Goal: Task Accomplishment & Management: Complete application form

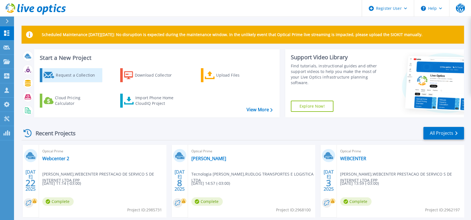
click at [73, 76] on div "Request a Collection" at bounding box center [78, 75] width 45 height 11
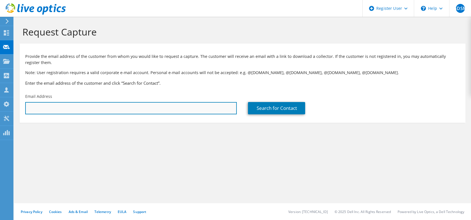
click at [123, 109] on input "text" at bounding box center [130, 108] width 211 height 12
paste input "121104061"
type input "1"
click at [49, 109] on input "text" at bounding box center [130, 108] width 211 height 12
paste input "[PERSON_NAME][EMAIL_ADDRESS][PERSON_NAME][DOMAIN_NAME]"
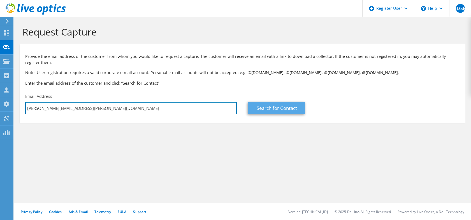
type input "[PERSON_NAME][EMAIL_ADDRESS][PERSON_NAME][DOMAIN_NAME]"
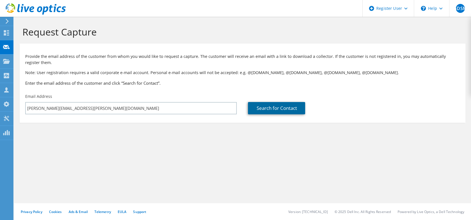
click at [281, 108] on link "Search for Contact" at bounding box center [276, 108] width 57 height 12
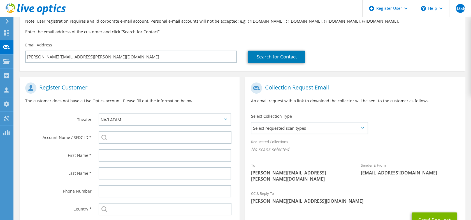
scroll to position [62, 0]
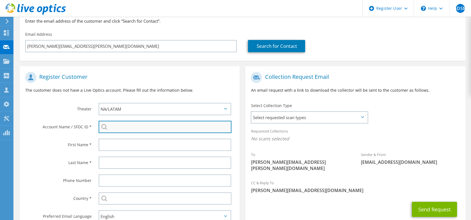
click at [117, 128] on input "search" at bounding box center [165, 127] width 133 height 12
paste input "TINTURARIA E ESTAMPARIA PRIMOR LTDAI II"
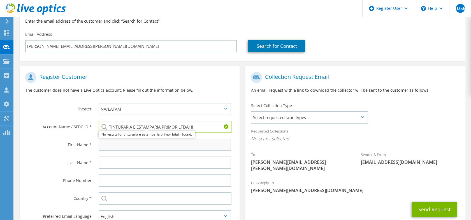
type input "TINTURARIA E ESTAMPARIA PRIMOR LTDAI II"
click at [136, 148] on input "text" at bounding box center [165, 145] width 133 height 12
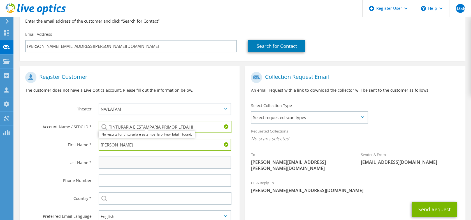
type input "Ebert"
click at [132, 166] on input "text" at bounding box center [165, 163] width 133 height 12
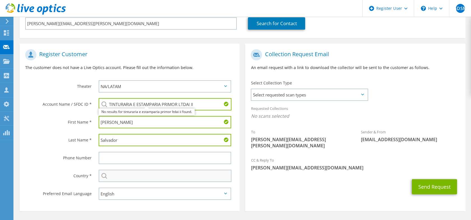
scroll to position [93, 0]
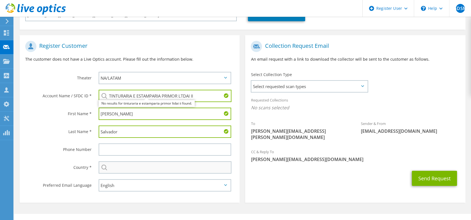
type input "Salvador"
click at [143, 166] on input "text" at bounding box center [165, 168] width 133 height 12
type input "Brazil"
type input "51996306029"
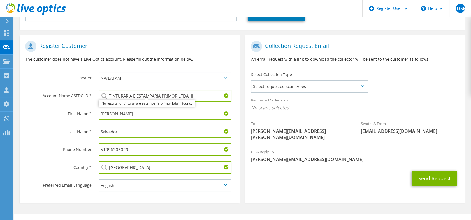
drag, startPoint x: 133, startPoint y: 150, endPoint x: 96, endPoint y: 150, distance: 37.0
click at [96, 150] on div "51996306029" at bounding box center [166, 150] width 147 height 18
paste input "(19)999668300"
type input "(19)999668300"
click at [188, 188] on select "English Deutsch Español Français Italiano Polski Português Русский 한국어 中文 日本語" at bounding box center [165, 186] width 133 height 12
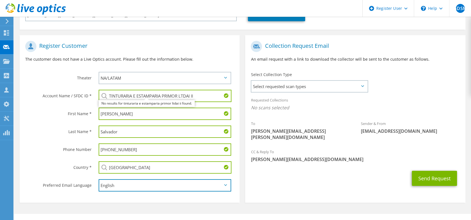
select select "pt-BR"
click at [99, 180] on select "English Deutsch Español Français Italiano Polski Português Русский 한국어 中文 日本語" at bounding box center [165, 186] width 133 height 12
click at [267, 183] on section "Collection Request Email An email request with a link to download the collector…" at bounding box center [355, 119] width 220 height 168
click at [306, 88] on span "Select requested scan types" at bounding box center [309, 86] width 116 height 11
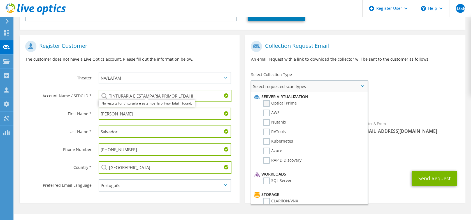
click at [267, 102] on label "Optical Prime" at bounding box center [280, 103] width 34 height 7
click at [0, 0] on input "Optical Prime" at bounding box center [0, 0] width 0 height 0
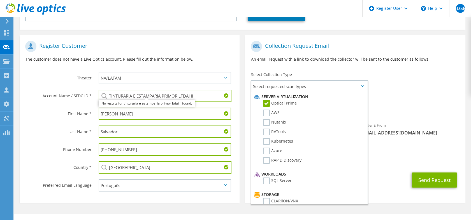
click at [419, 92] on div "To ebert.salvador@estampariaprimor.com.br Sender & From liveoptics@liveoptics.c…" at bounding box center [355, 93] width 220 height 110
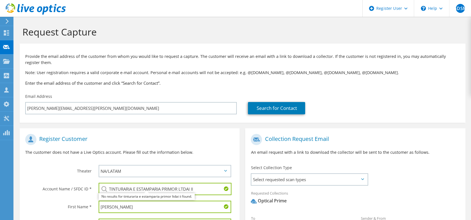
scroll to position [104, 0]
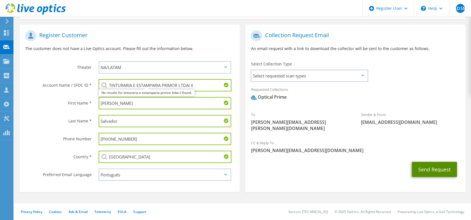
click at [428, 165] on button "Send Request" at bounding box center [434, 169] width 45 height 15
